Goal: Transaction & Acquisition: Purchase product/service

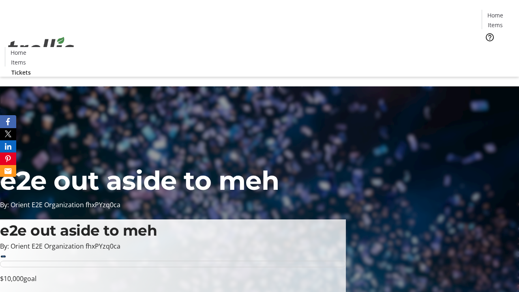
click at [488, 47] on span "Tickets" at bounding box center [497, 51] width 19 height 9
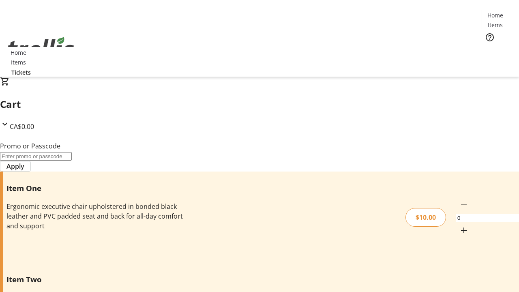
click at [459, 225] on mat-icon "Increment by one" at bounding box center [464, 230] width 10 height 10
type input "1"
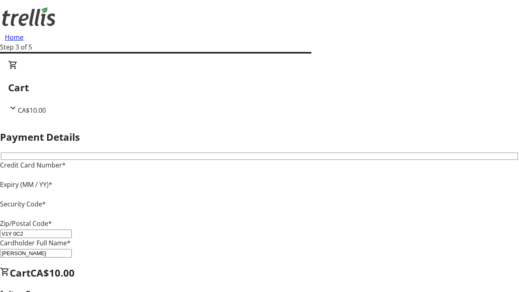
type input "V1Y 0C2"
